Goal: Book appointment/travel/reservation

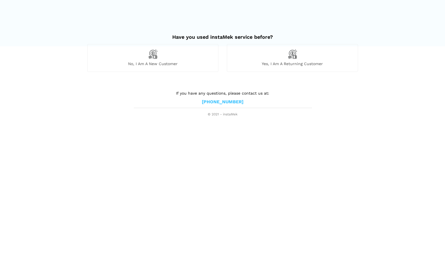
click at [186, 64] on span "No, I am a new customer" at bounding box center [152, 63] width 130 height 5
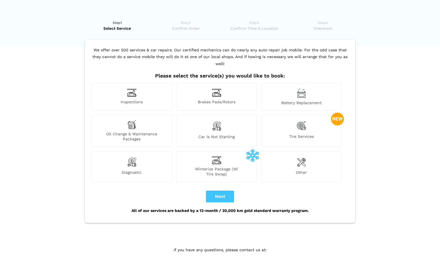
click at [111, 87] on div "Inspections" at bounding box center [131, 97] width 81 height 28
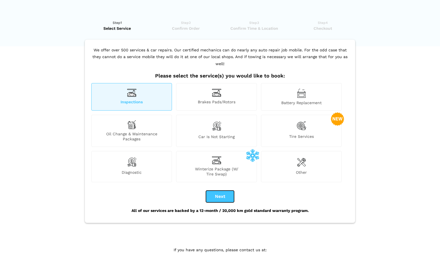
click at [226, 192] on button "Next" at bounding box center [220, 197] width 28 height 12
checkbox input "true"
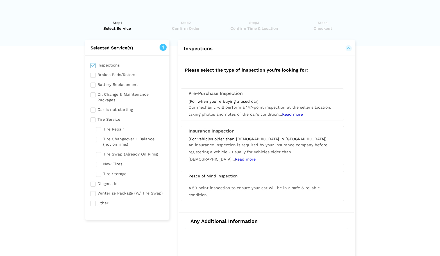
click at [256, 95] on h3 "Pre-Purchase Inspection" at bounding box center [263, 93] width 148 height 5
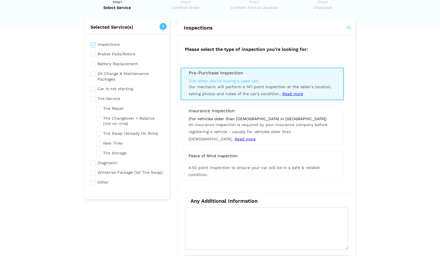
scroll to position [127, 0]
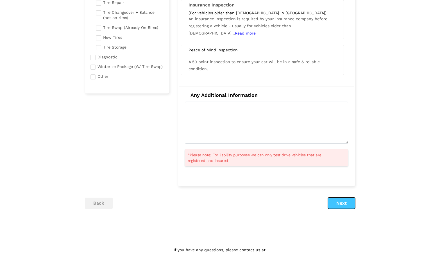
click at [342, 207] on button "Next" at bounding box center [341, 203] width 27 height 11
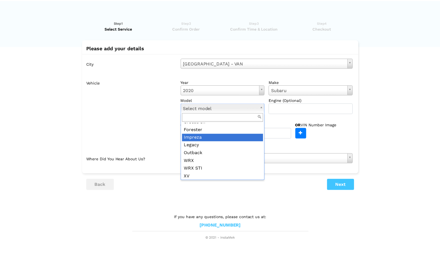
scroll to position [37, 0]
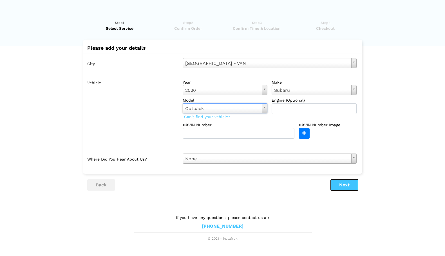
click at [340, 184] on button "Next" at bounding box center [343, 185] width 27 height 11
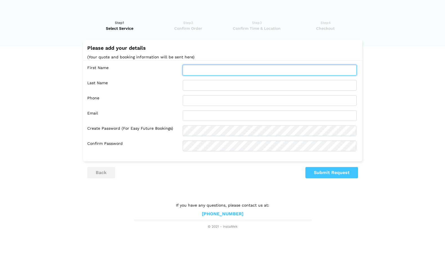
click at [231, 67] on input "text" at bounding box center [270, 70] width 174 height 11
type input "[PERSON_NAME]"
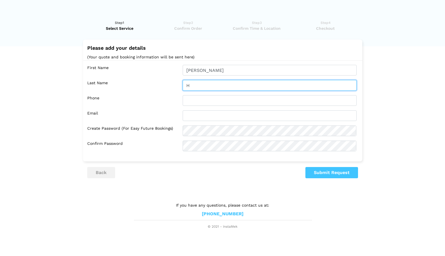
type input "H"
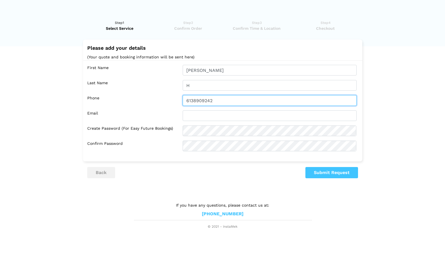
type input "6138909242"
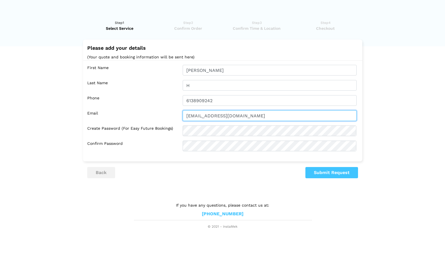
type input "[EMAIL_ADDRESS][DOMAIN_NAME]"
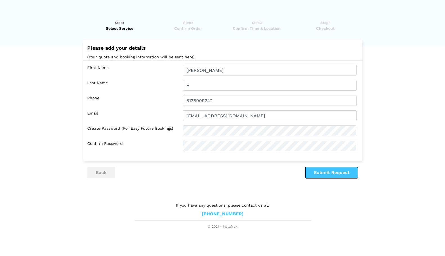
click at [321, 170] on button "Submit Request" at bounding box center [331, 172] width 53 height 11
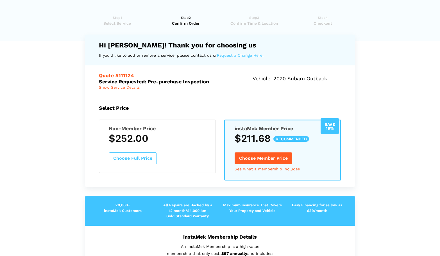
scroll to position [4, 0]
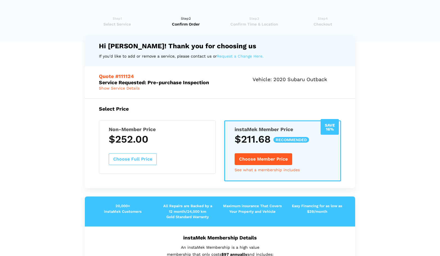
click at [169, 146] on div "Non-Member Price $252.00 Choose Full Price" at bounding box center [157, 147] width 117 height 53
click at [154, 156] on button "Choose Full Price" at bounding box center [133, 160] width 48 height 12
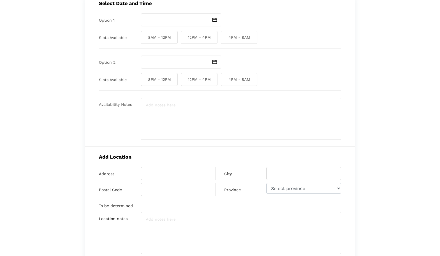
scroll to position [0, 0]
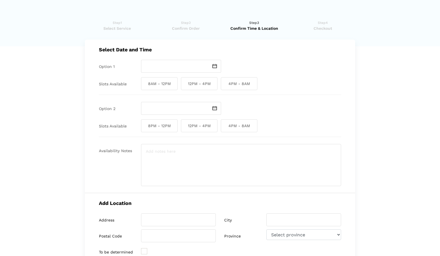
click at [217, 65] on img at bounding box center [215, 66] width 4 height 4
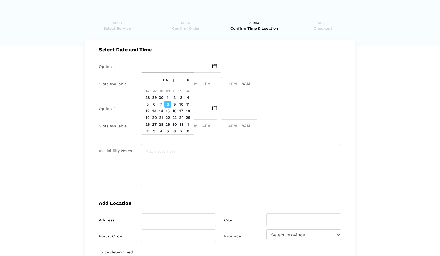
click at [169, 104] on td "8" at bounding box center [168, 104] width 7 height 7
type input "[DATE]"
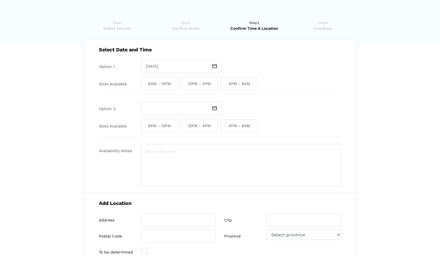
click at [167, 84] on span "8AM - 12PM" at bounding box center [159, 83] width 37 height 13
click at [145, 84] on input "8AM - 12PM" at bounding box center [143, 83] width 4 height 13
checkbox input "true"
click at [229, 83] on span "4PM - 8AM" at bounding box center [239, 83] width 37 height 13
click at [225, 83] on input "4PM - 8AM" at bounding box center [223, 83] width 4 height 13
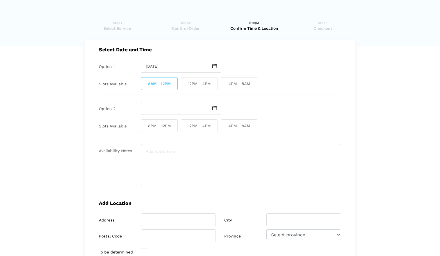
checkbox input "true"
